Goal: Task Accomplishment & Management: Use online tool/utility

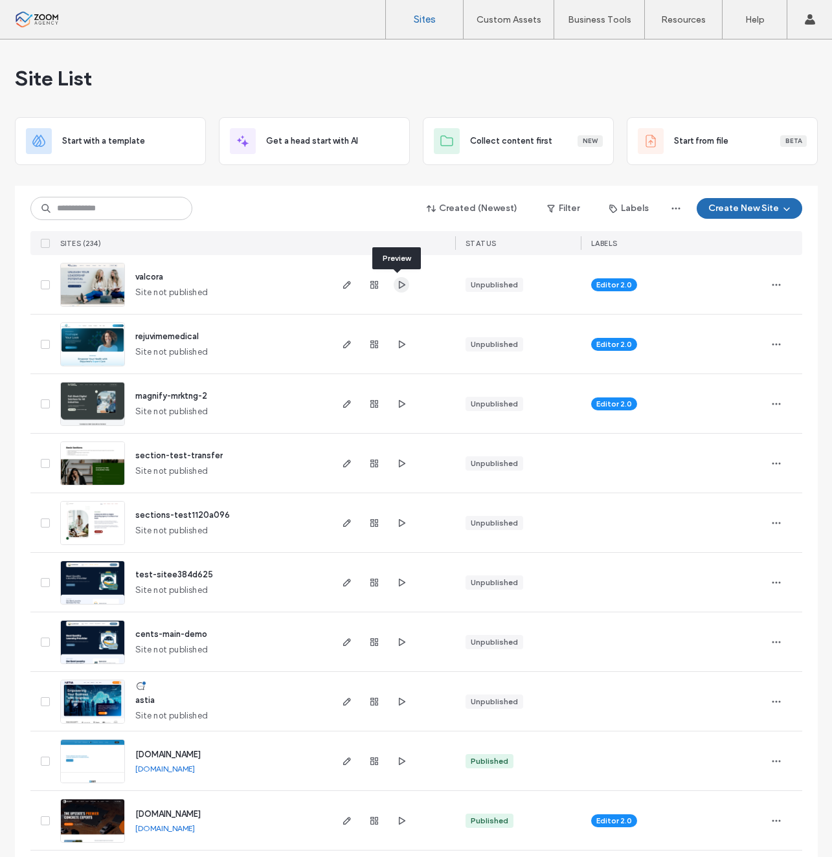
click at [398, 280] on icon "button" at bounding box center [401, 285] width 10 height 10
click at [94, 286] on img at bounding box center [92, 308] width 63 height 88
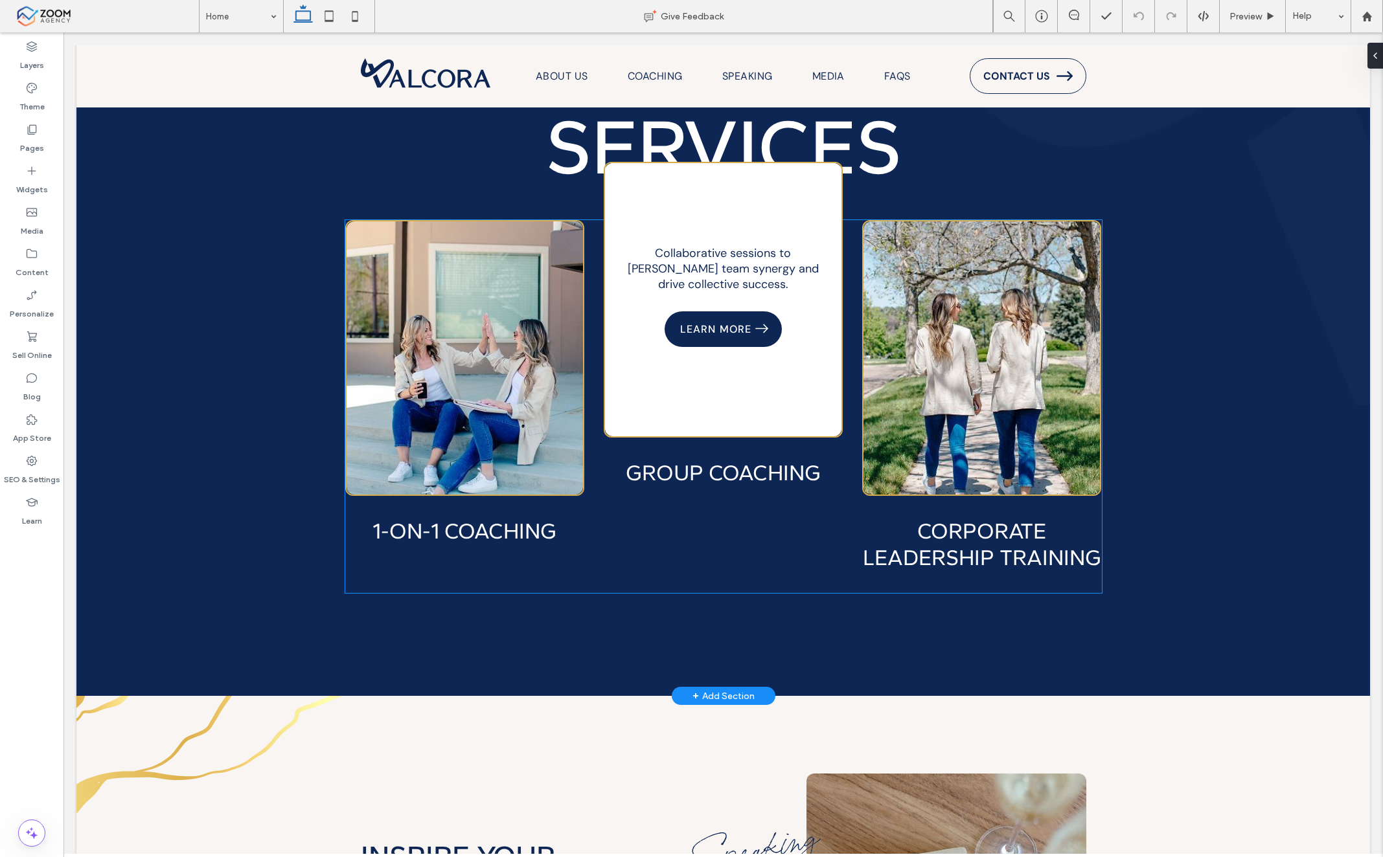
scroll to position [2007, 0]
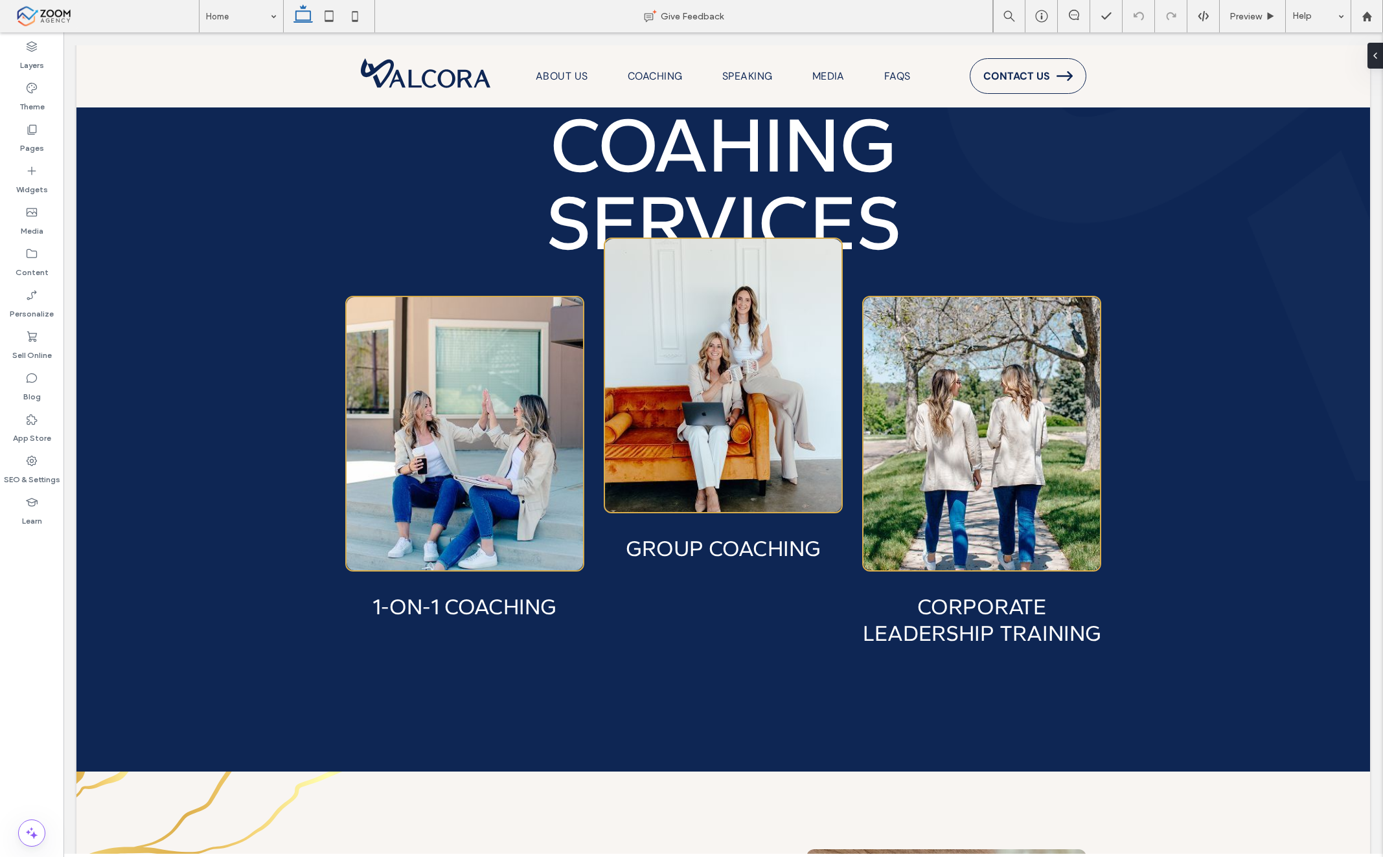
click at [314, 16] on icon at bounding box center [303, 16] width 26 height 26
click at [323, 16] on icon at bounding box center [329, 16] width 26 height 26
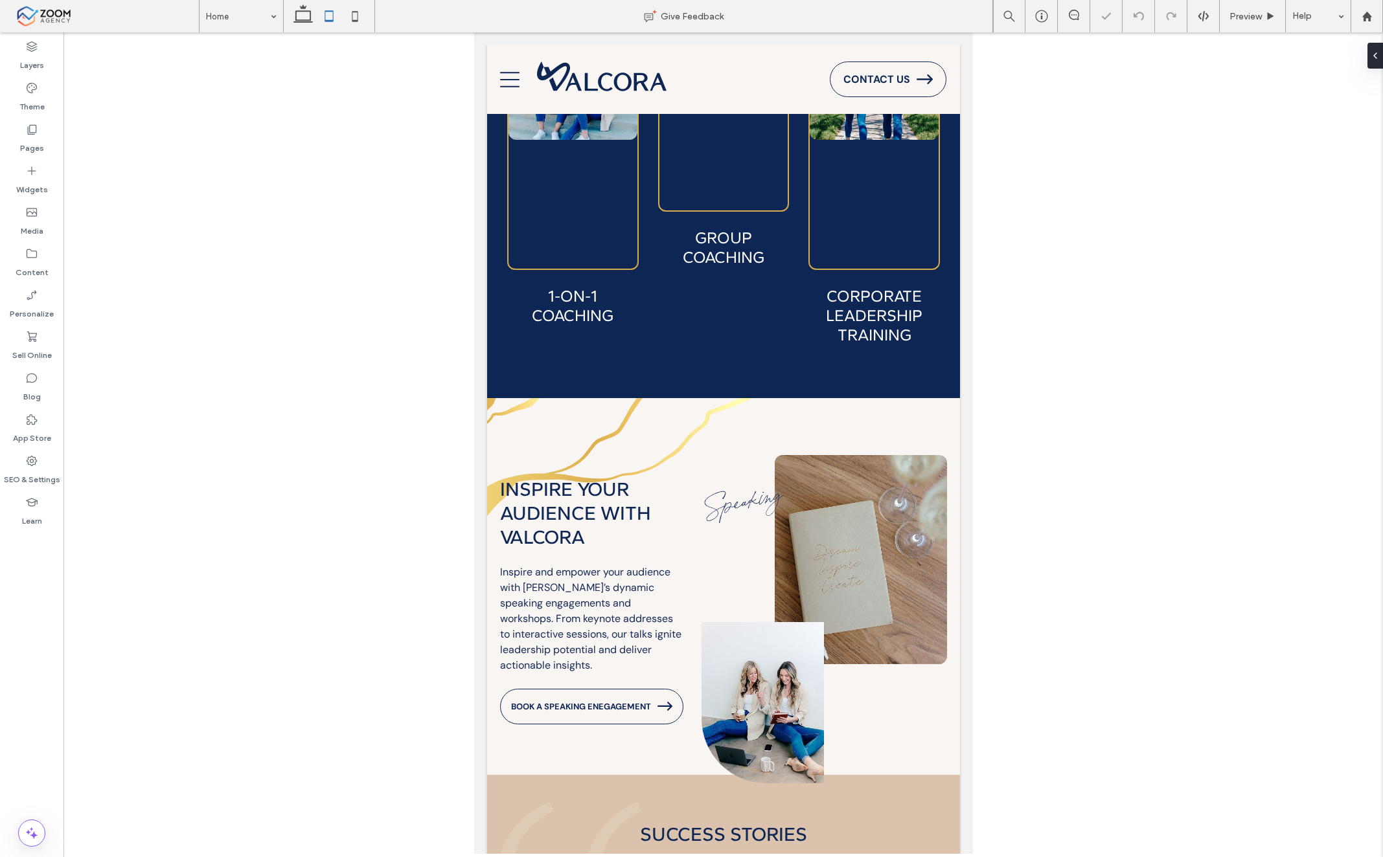
scroll to position [1741, 0]
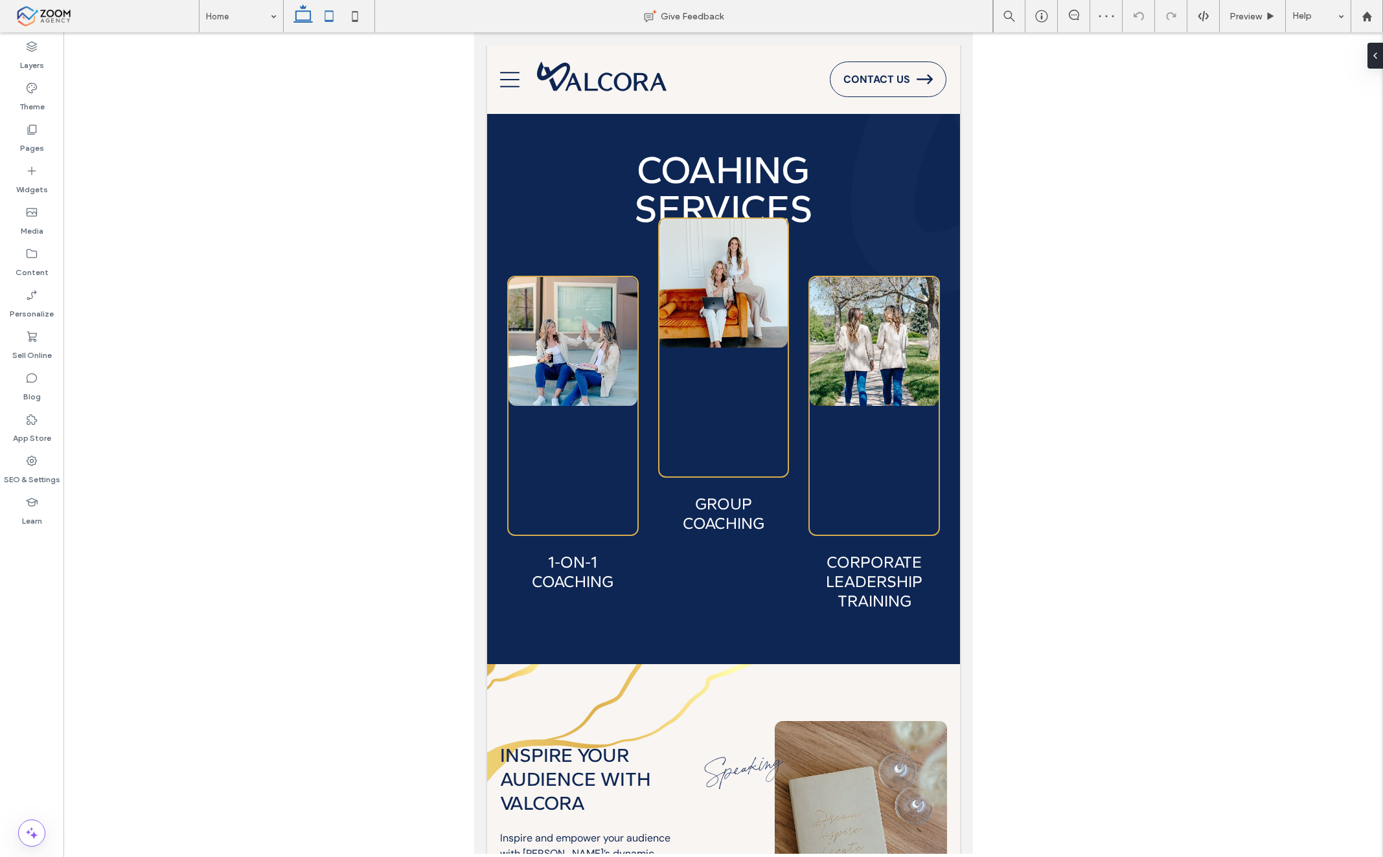
click at [297, 24] on icon at bounding box center [303, 16] width 26 height 26
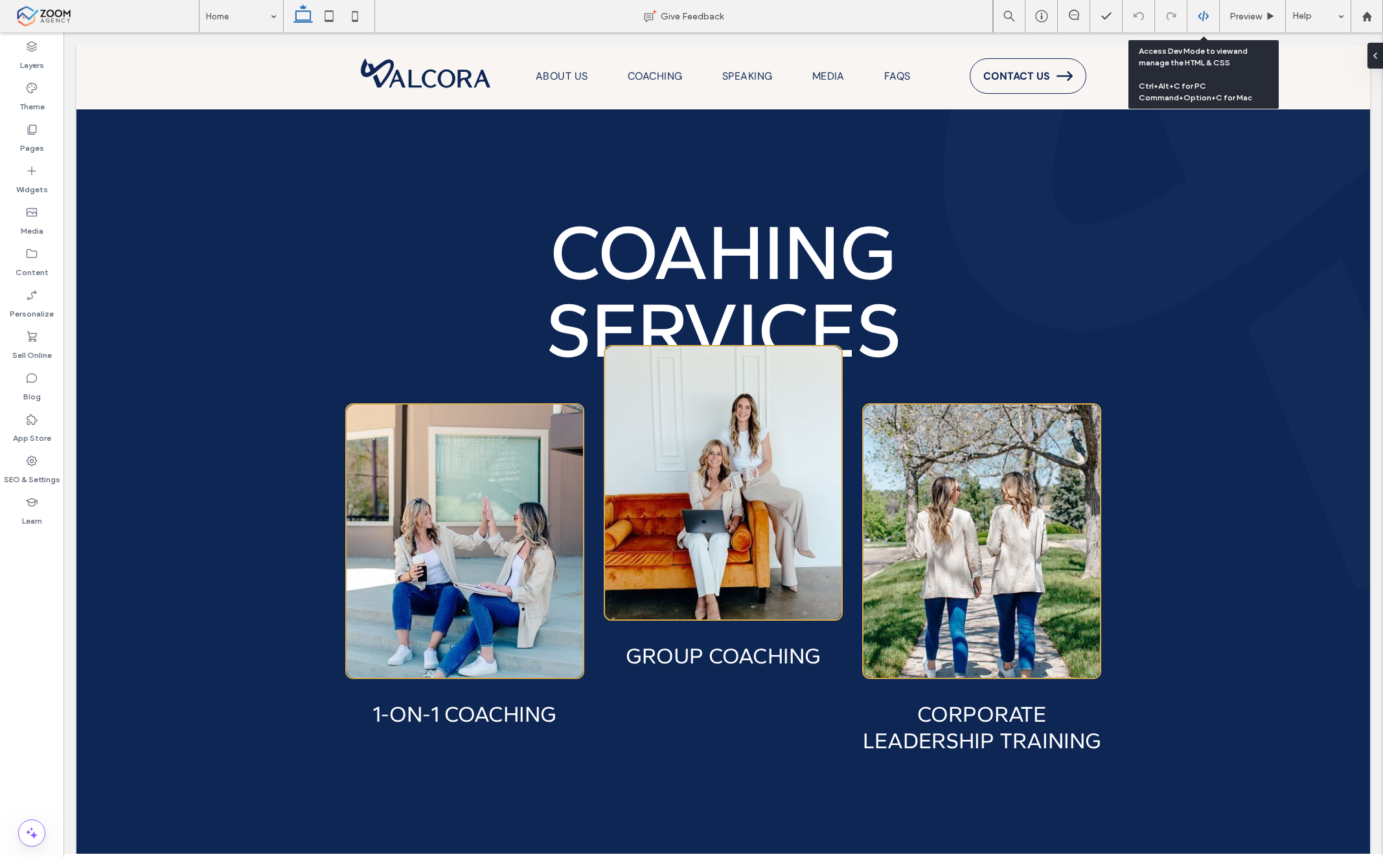
click at [1193, 16] on div at bounding box center [1203, 16] width 32 height 12
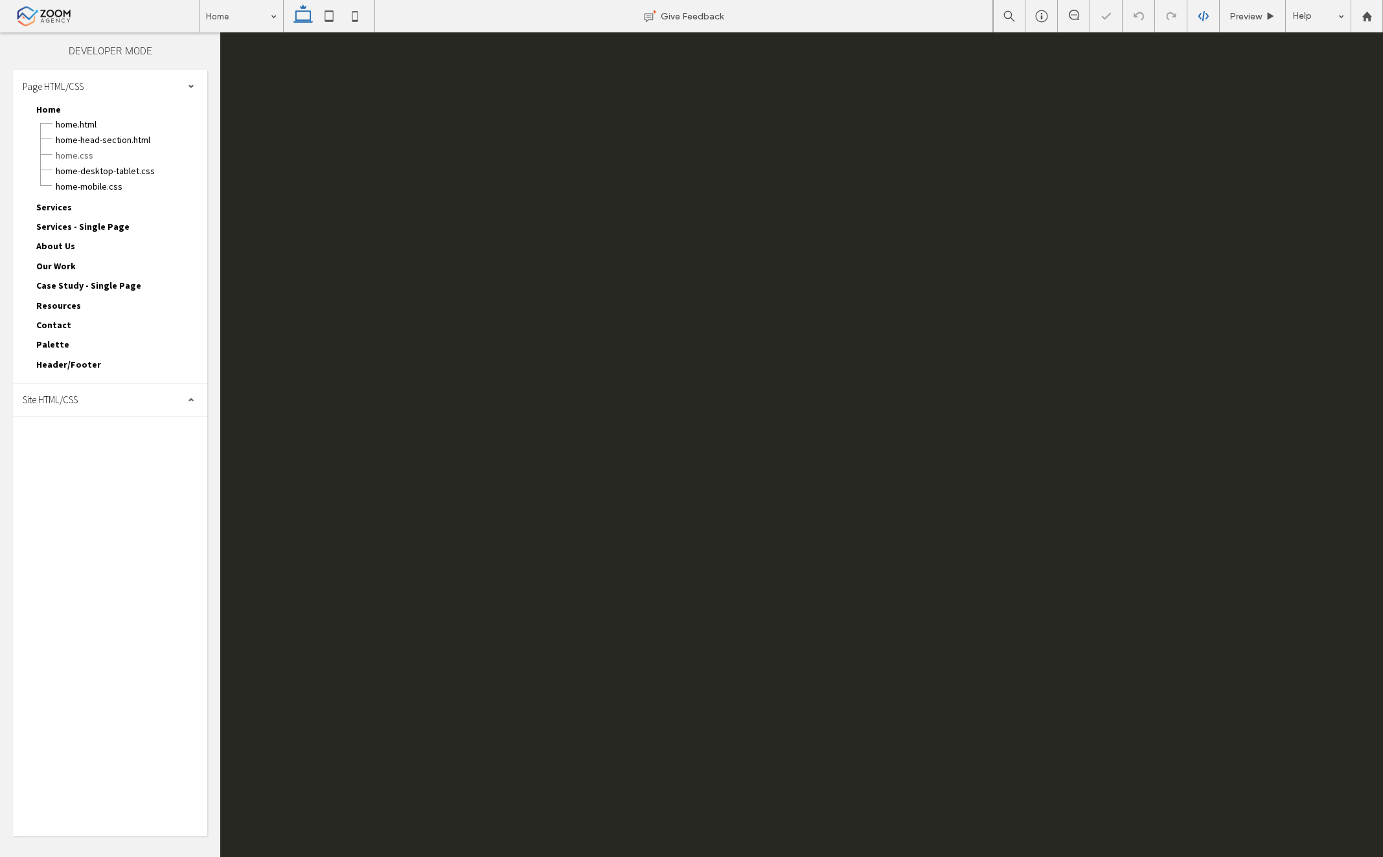
scroll to position [0, 0]
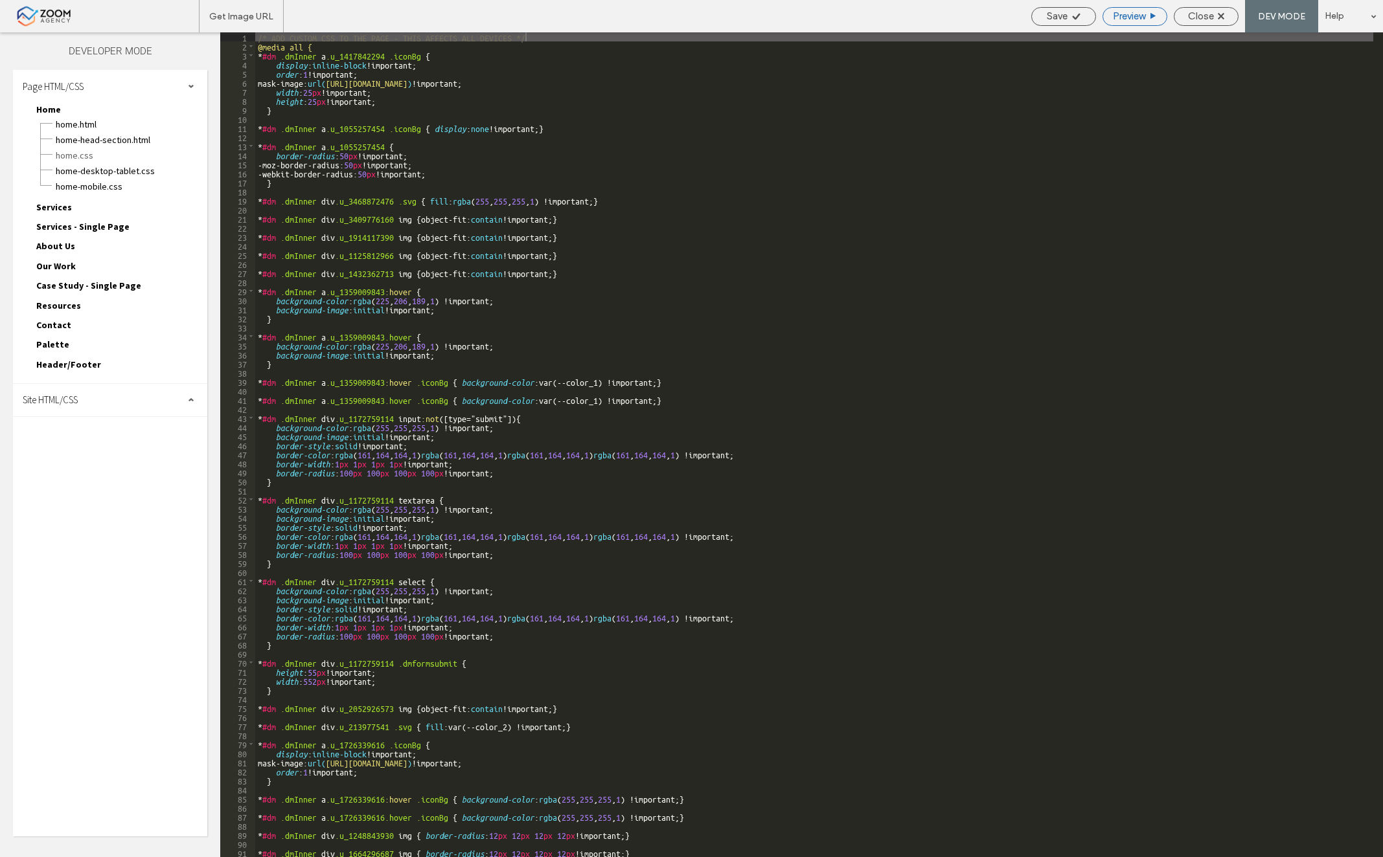
click at [1112, 16] on span "Preview" at bounding box center [1128, 16] width 32 height 12
click at [108, 387] on div "Site HTML/CSS" at bounding box center [110, 400] width 194 height 32
click at [106, 457] on span "site.css" at bounding box center [133, 456] width 147 height 13
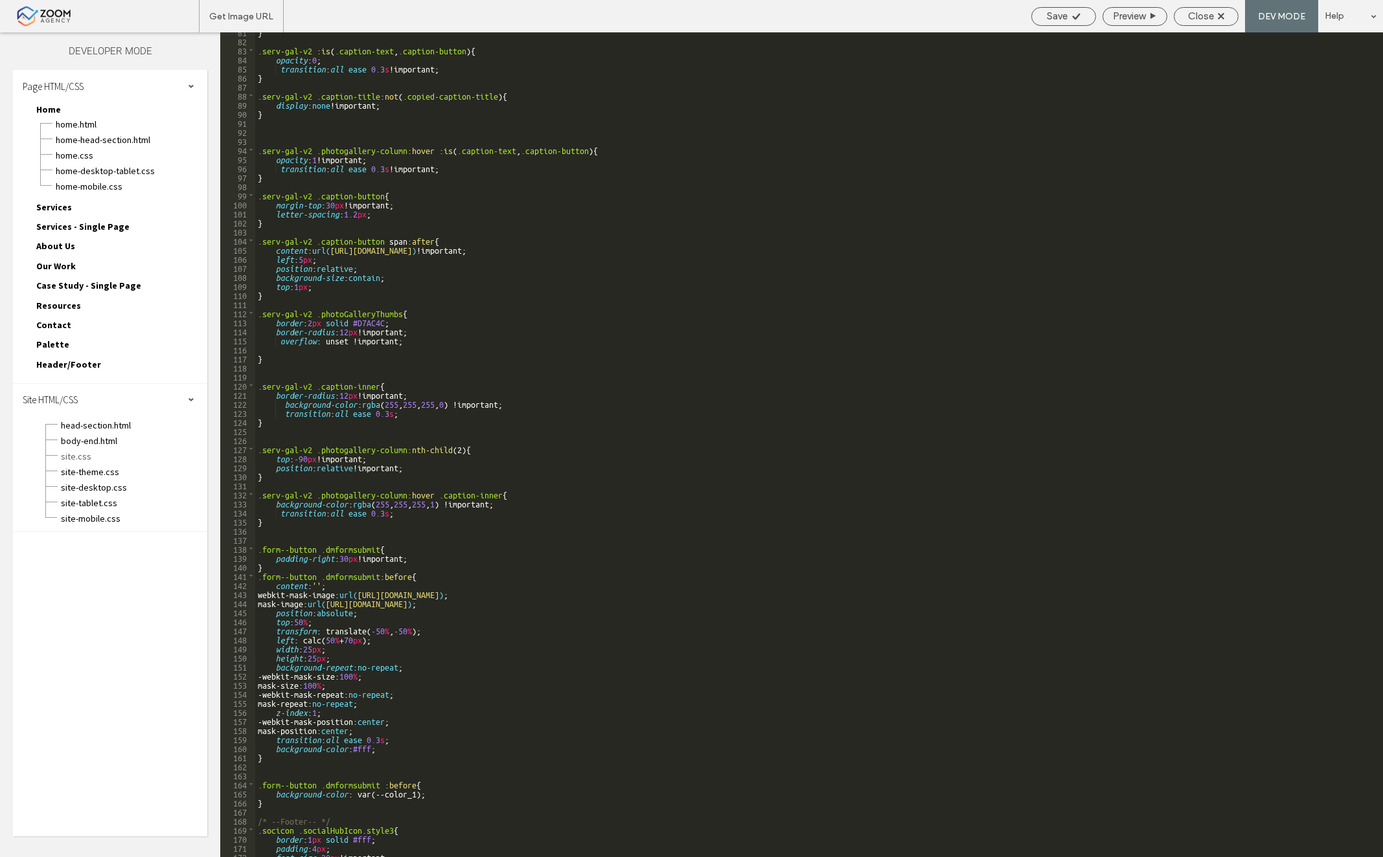
scroll to position [653, 0]
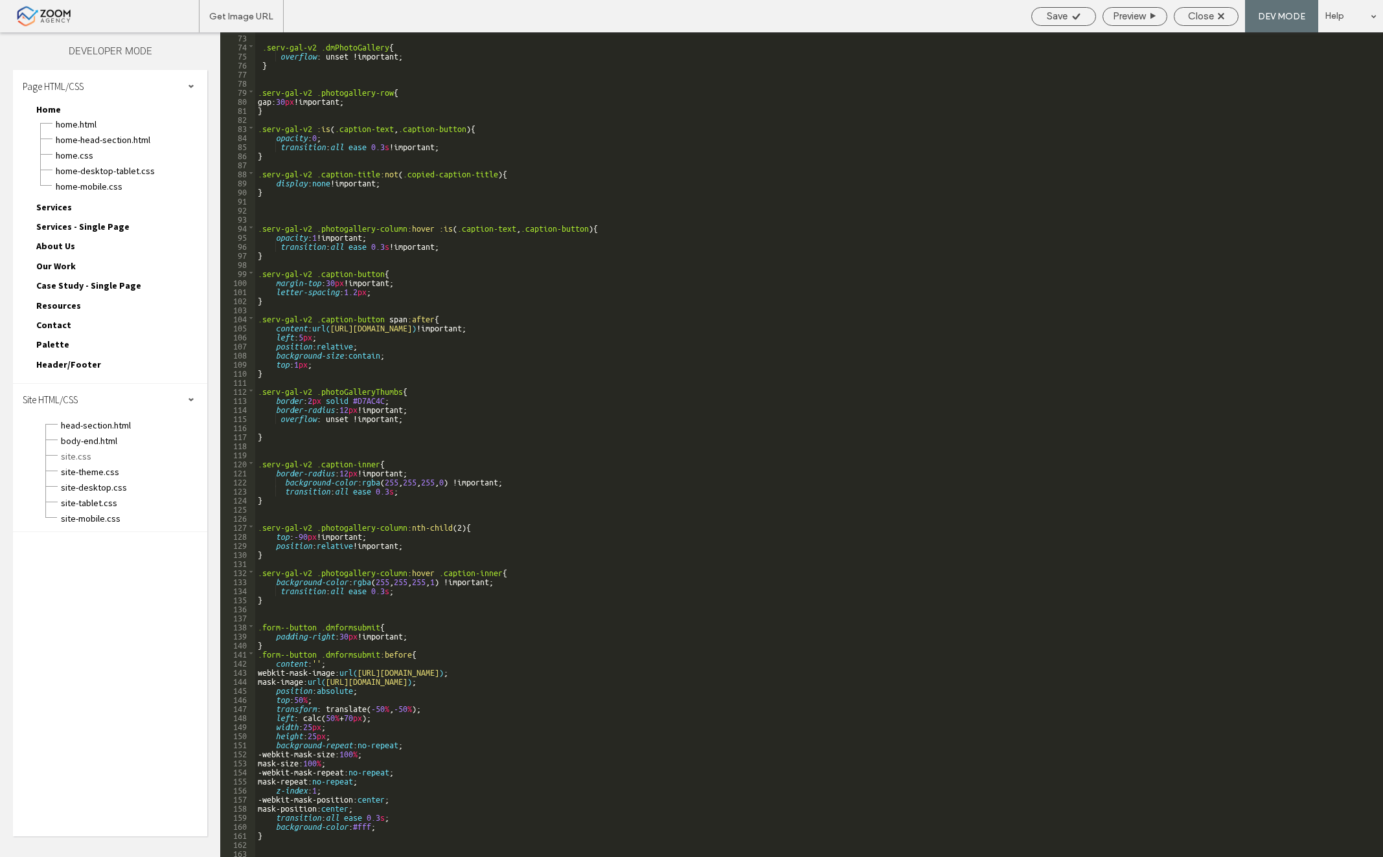
click at [345, 409] on div ".serv-gal-v2 .dmPhotoGallery { overflow : unset !important; } .serv-gal-v2 .pho…" at bounding box center [814, 453] width 1118 height 843
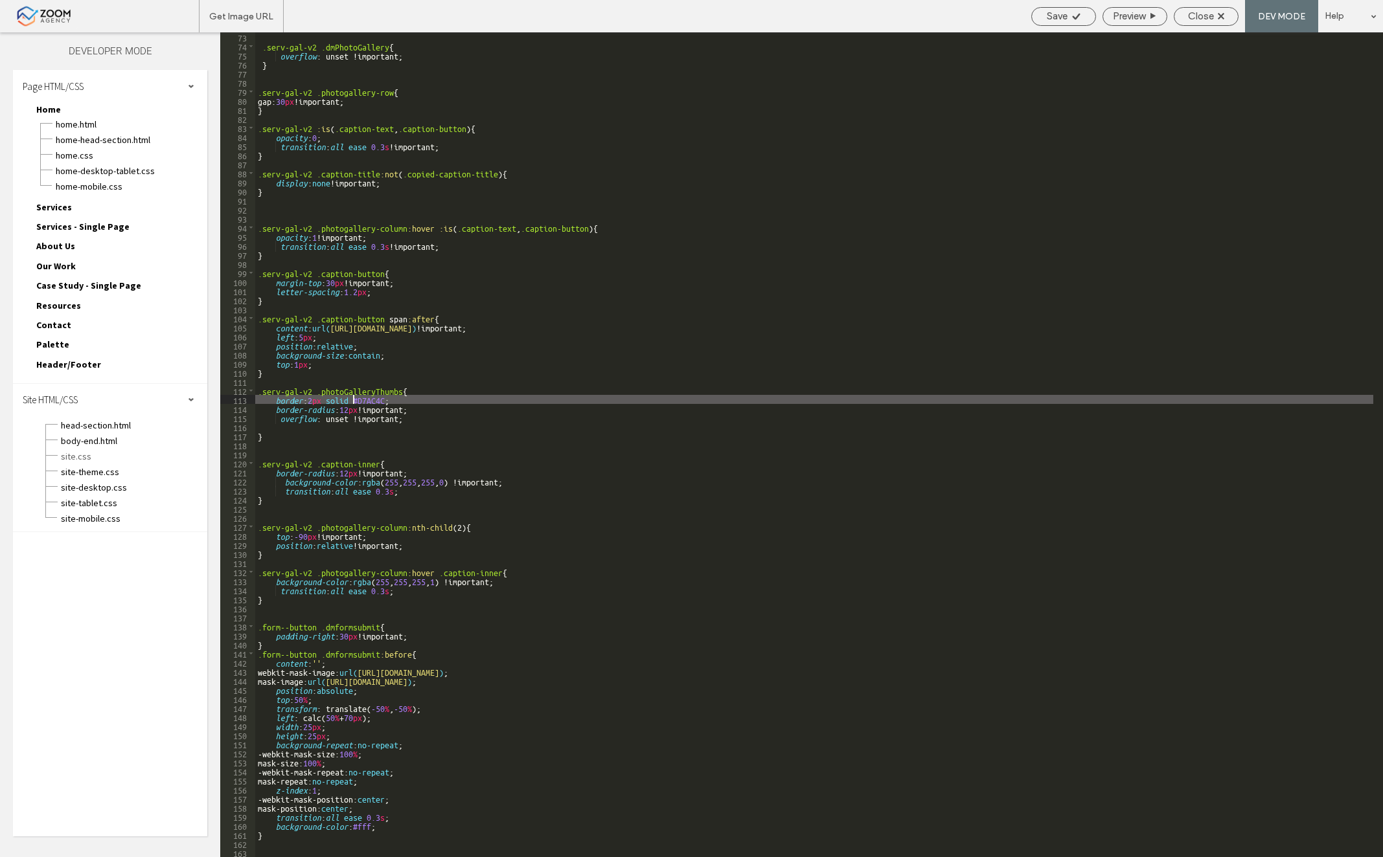
click at [351, 403] on div ".serv-gal-v2 .dmPhotoGallery { overflow : unset !important; } .serv-gal-v2 .pho…" at bounding box center [814, 453] width 1118 height 843
click at [346, 402] on div ".serv-gal-v2 .dmPhotoGallery { overflow : unset !important; } .serv-gal-v2 .pho…" at bounding box center [814, 453] width 1118 height 843
click at [347, 403] on div ".serv-gal-v2 .dmPhotoGallery { overflow : unset !important; } .serv-gal-v2 .pho…" at bounding box center [814, 453] width 1118 height 843
click at [347, 405] on div ".serv-gal-v2 .dmPhotoGallery { overflow : unset !important; } .serv-gal-v2 .pho…" at bounding box center [814, 453] width 1118 height 843
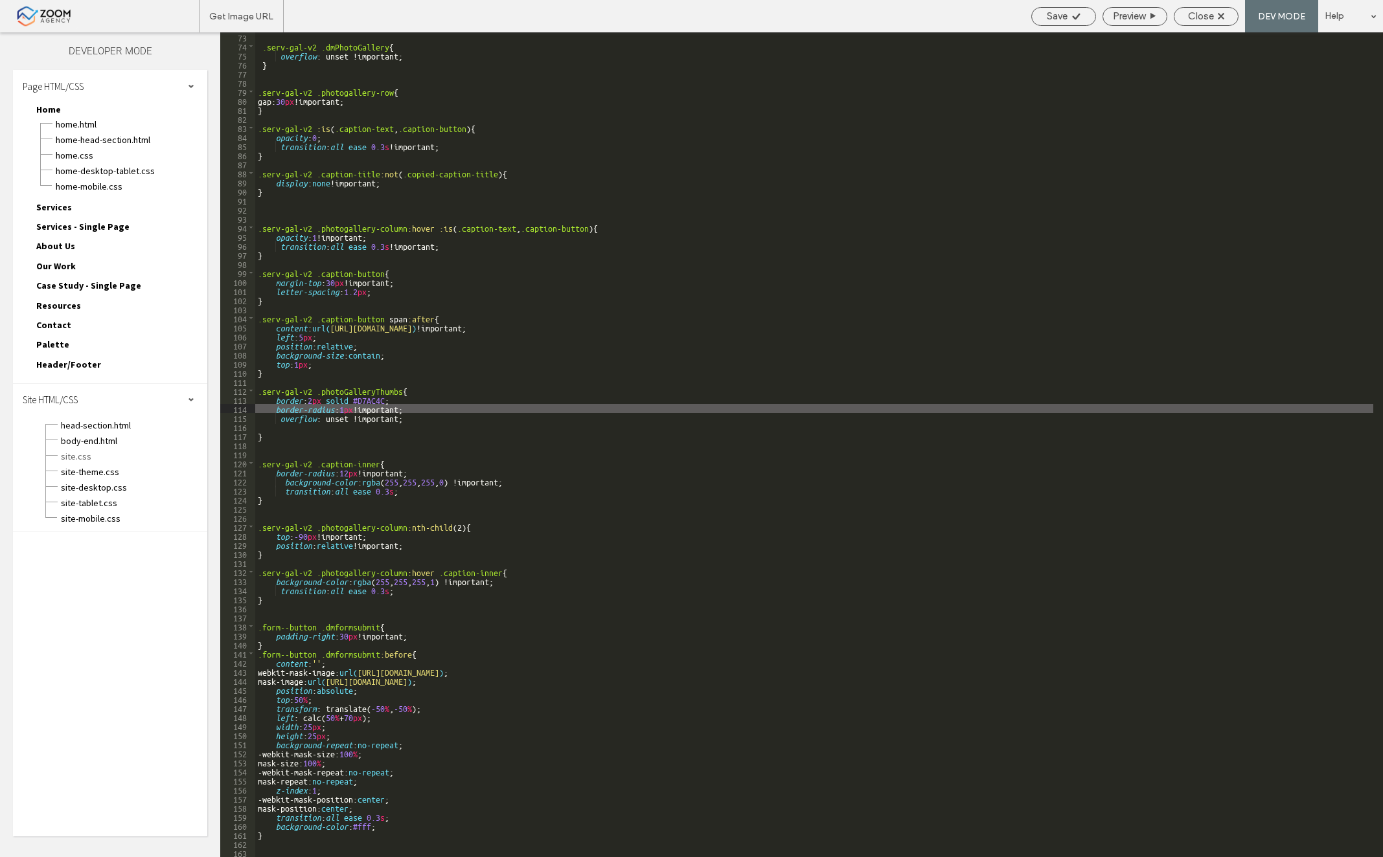
type textarea "**"
click at [1212, 16] on span "Close" at bounding box center [1201, 16] width 26 height 12
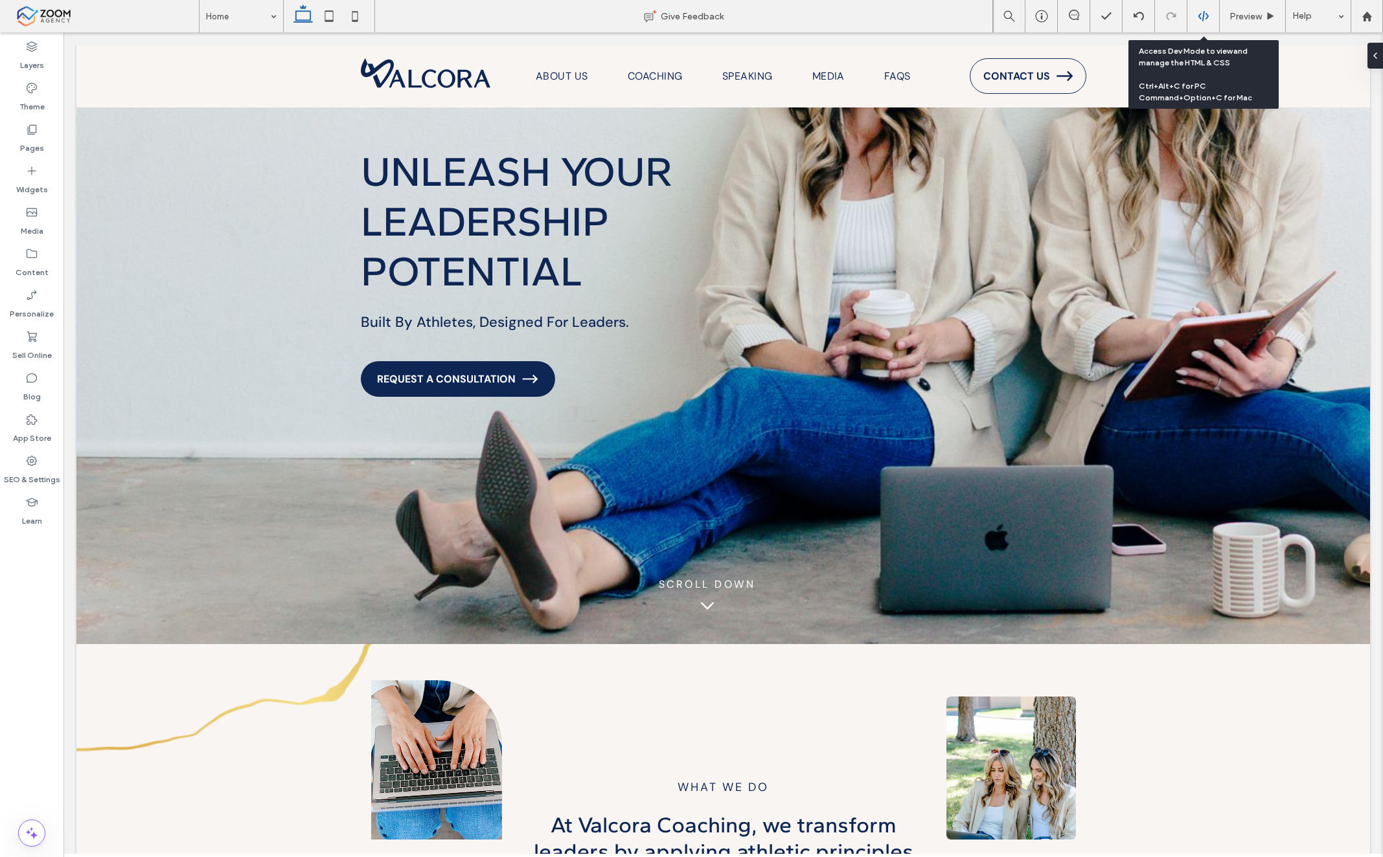
click at [1196, 16] on div at bounding box center [1203, 16] width 32 height 12
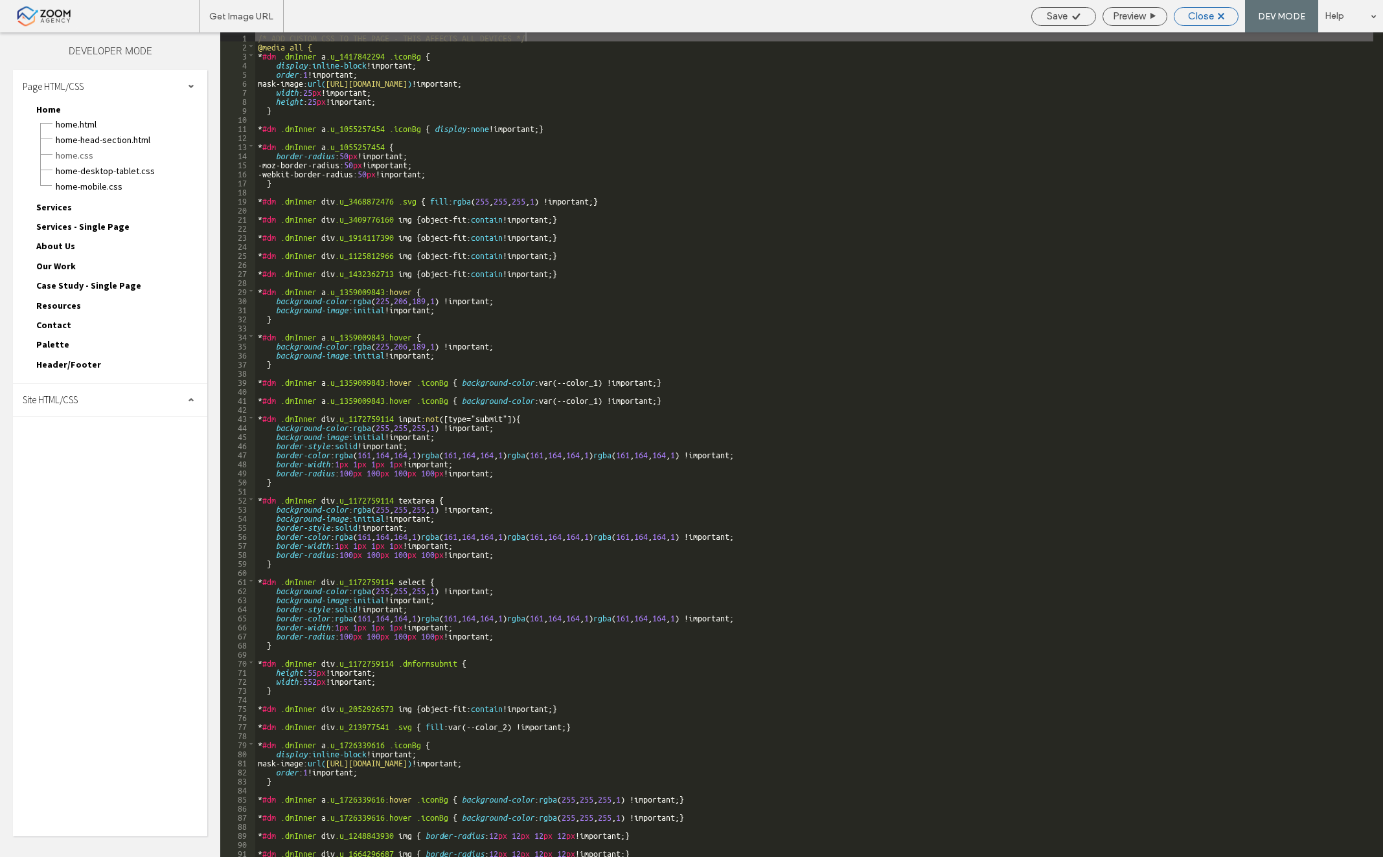
click at [1212, 17] on span "Close" at bounding box center [1201, 16] width 26 height 12
